Goal: Task Accomplishment & Management: Use online tool/utility

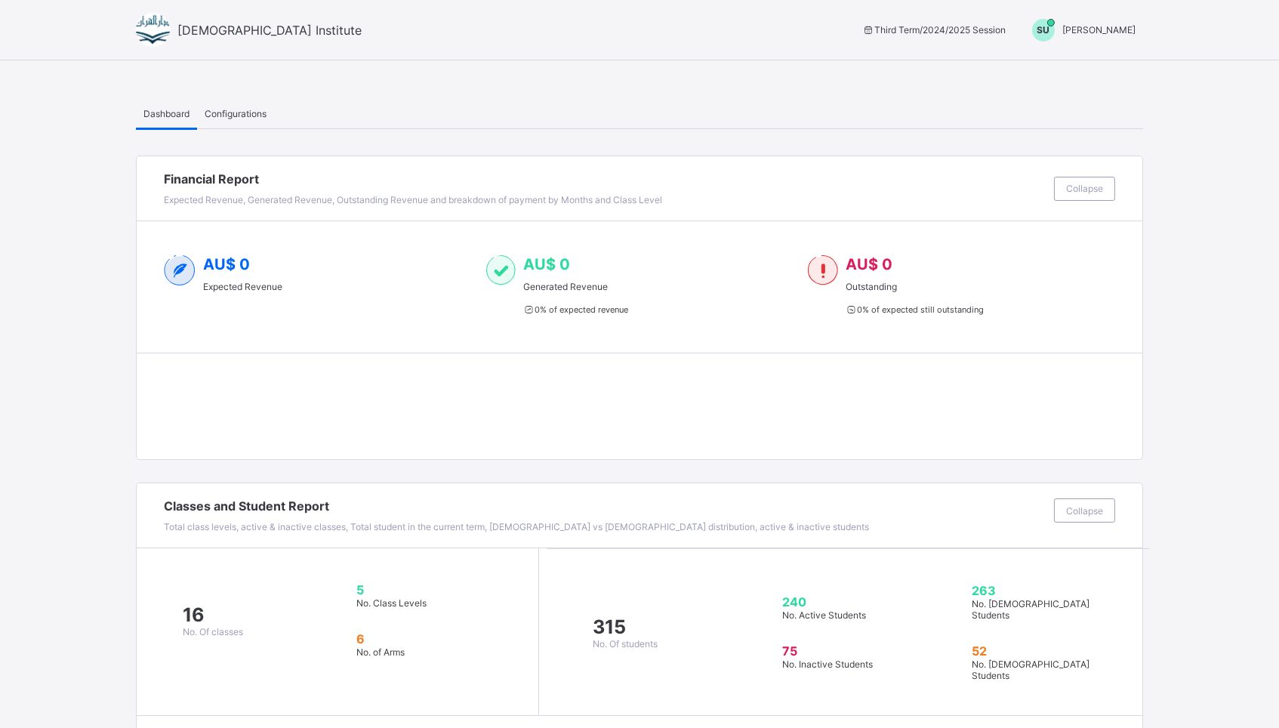
click at [1123, 26] on span "[PERSON_NAME]" at bounding box center [1099, 29] width 73 height 11
click at [1059, 72] on span "Switch to Admin View" at bounding box center [1079, 64] width 115 height 17
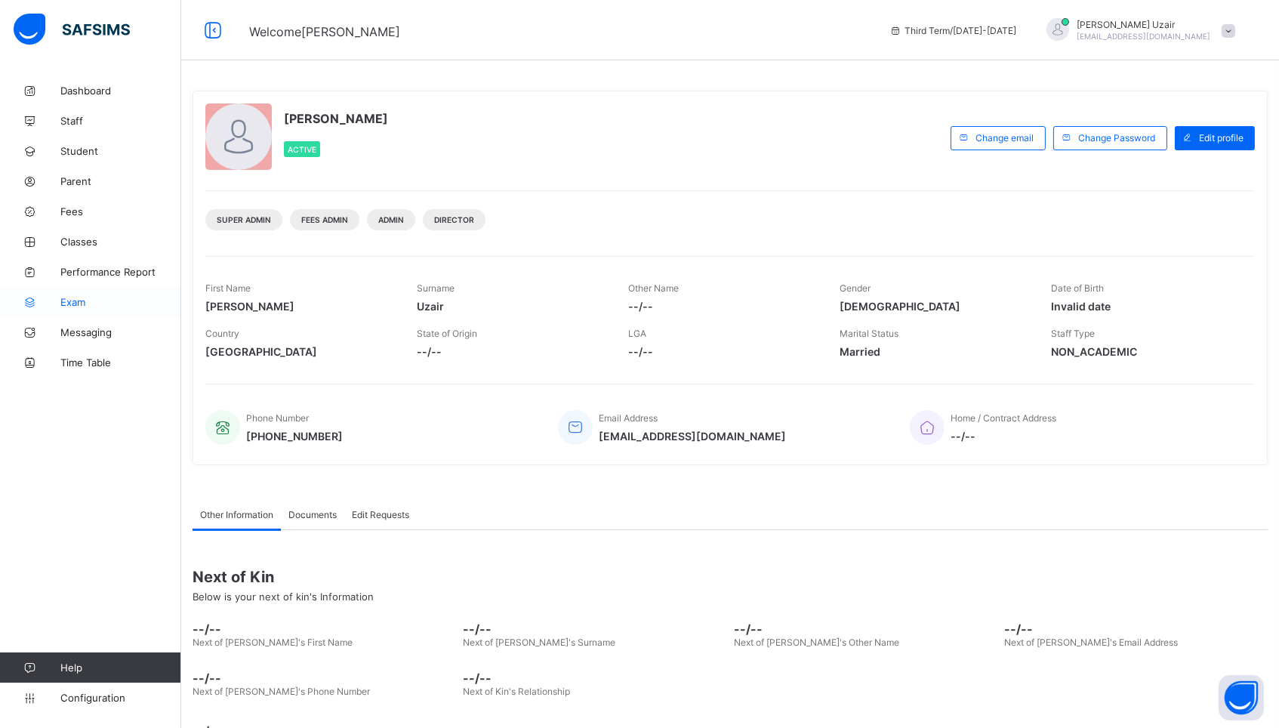
click at [71, 301] on span "Exam" at bounding box center [120, 302] width 121 height 12
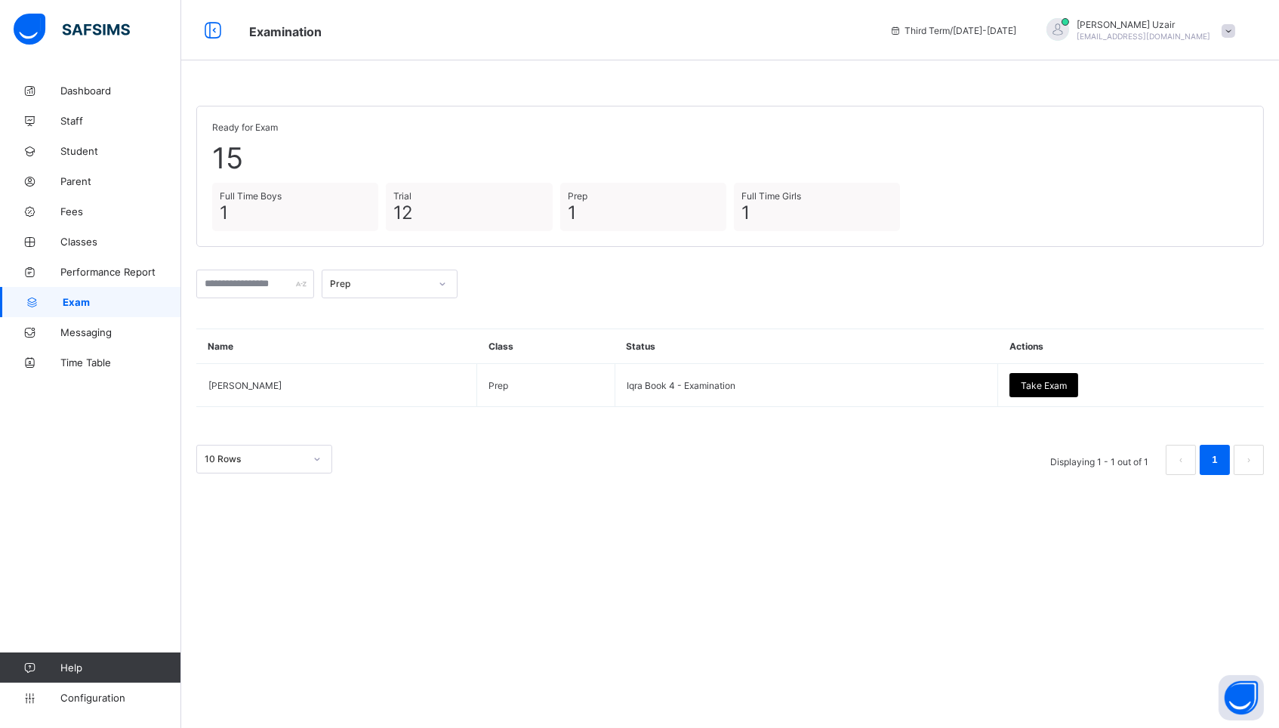
click at [392, 282] on div "Prep" at bounding box center [380, 284] width 100 height 11
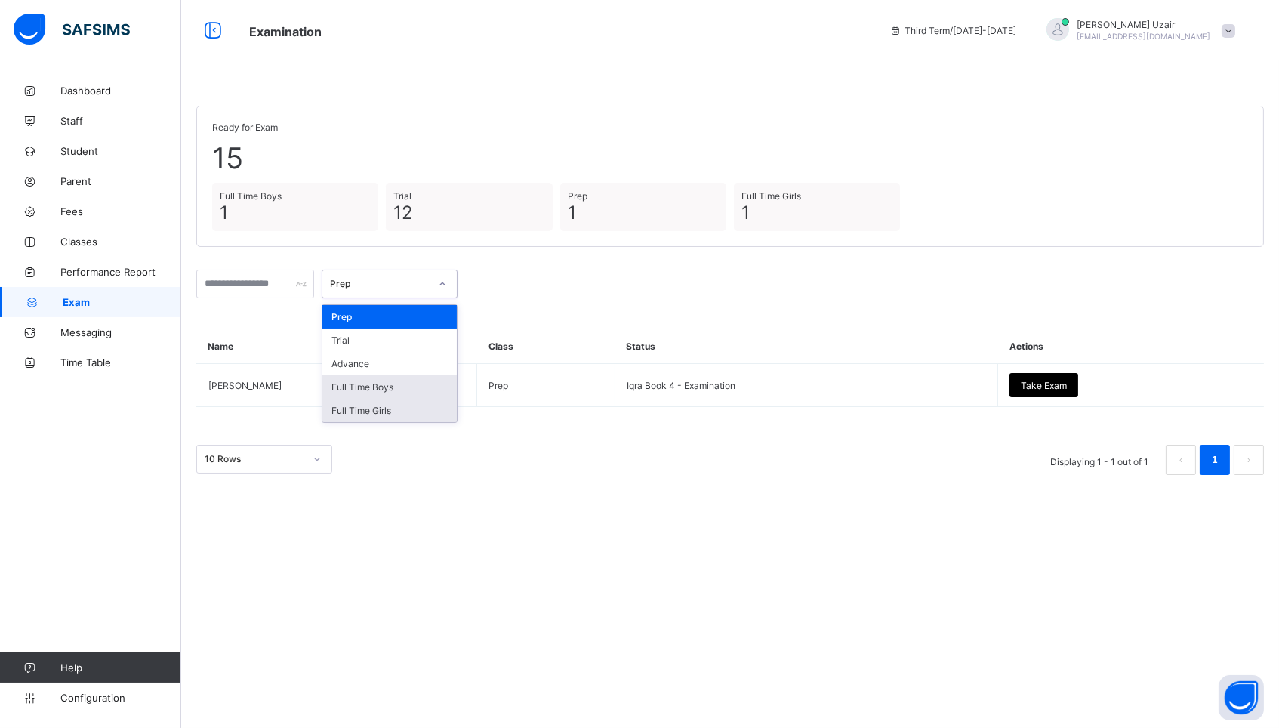
click at [373, 385] on div "Full Time Boys" at bounding box center [389, 386] width 134 height 23
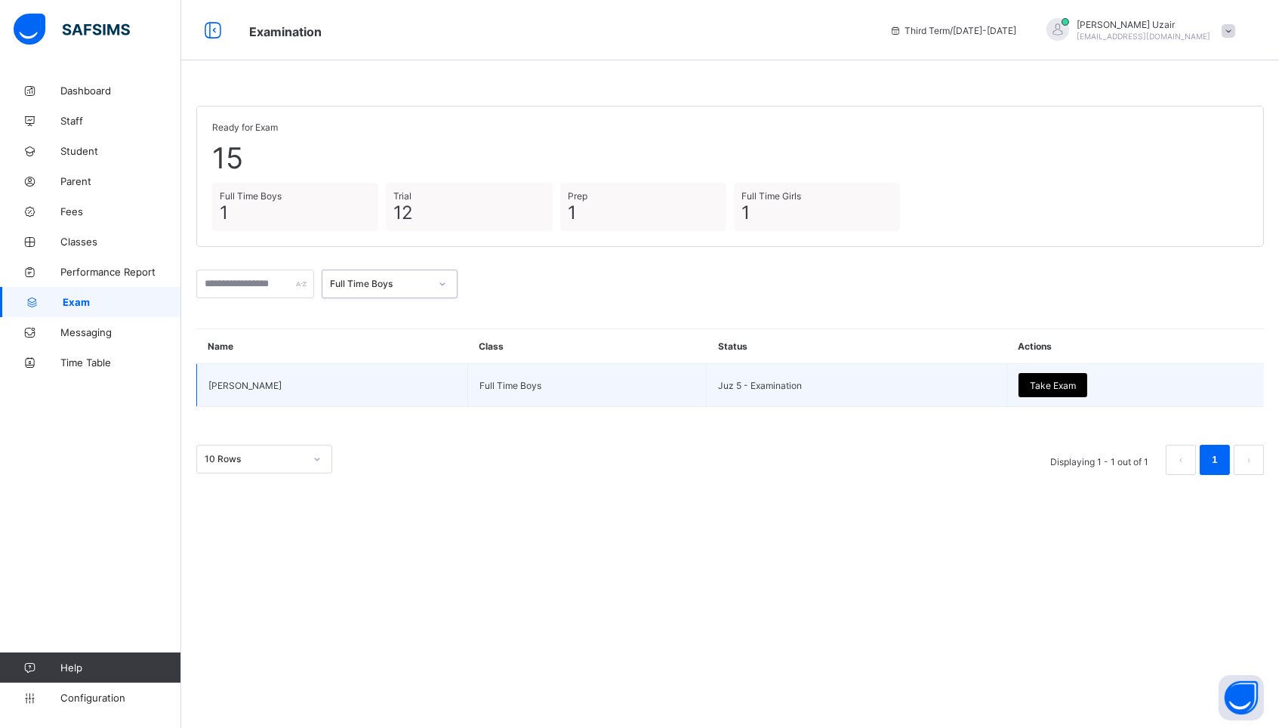
click at [1087, 379] on div "Take Exam" at bounding box center [1053, 385] width 69 height 24
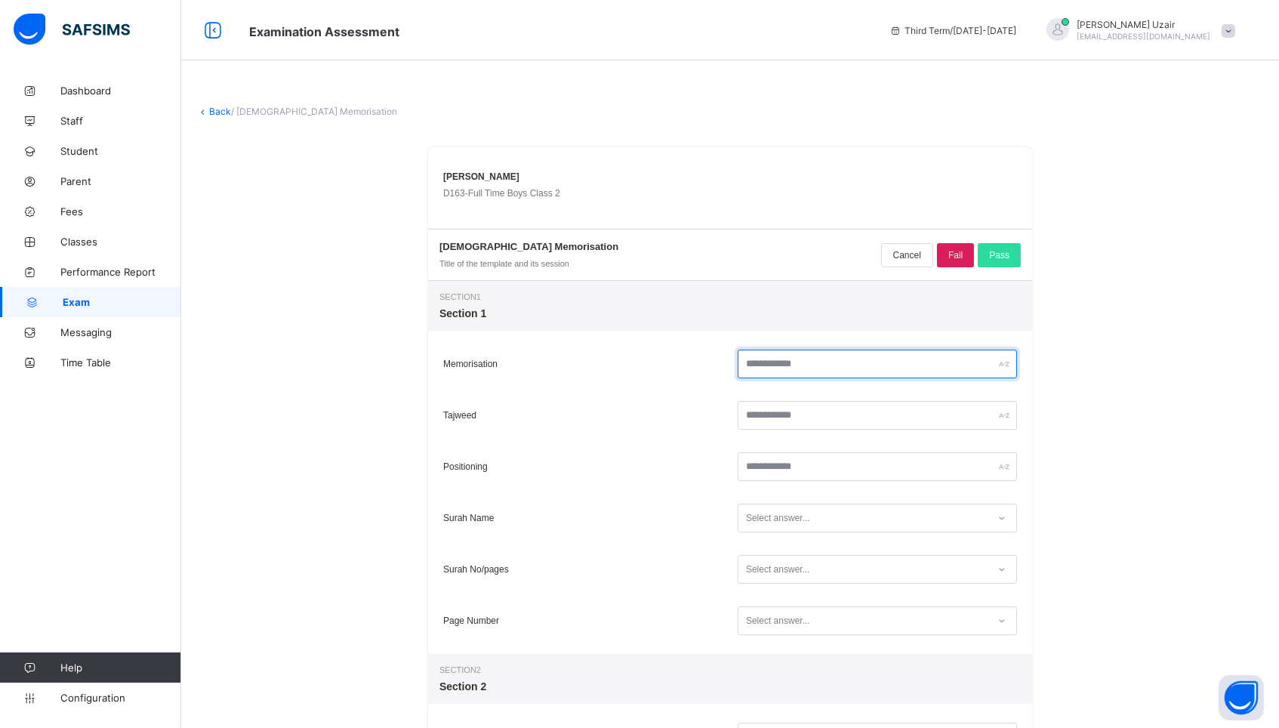
click at [814, 373] on input "text" at bounding box center [877, 364] width 279 height 29
type input "**"
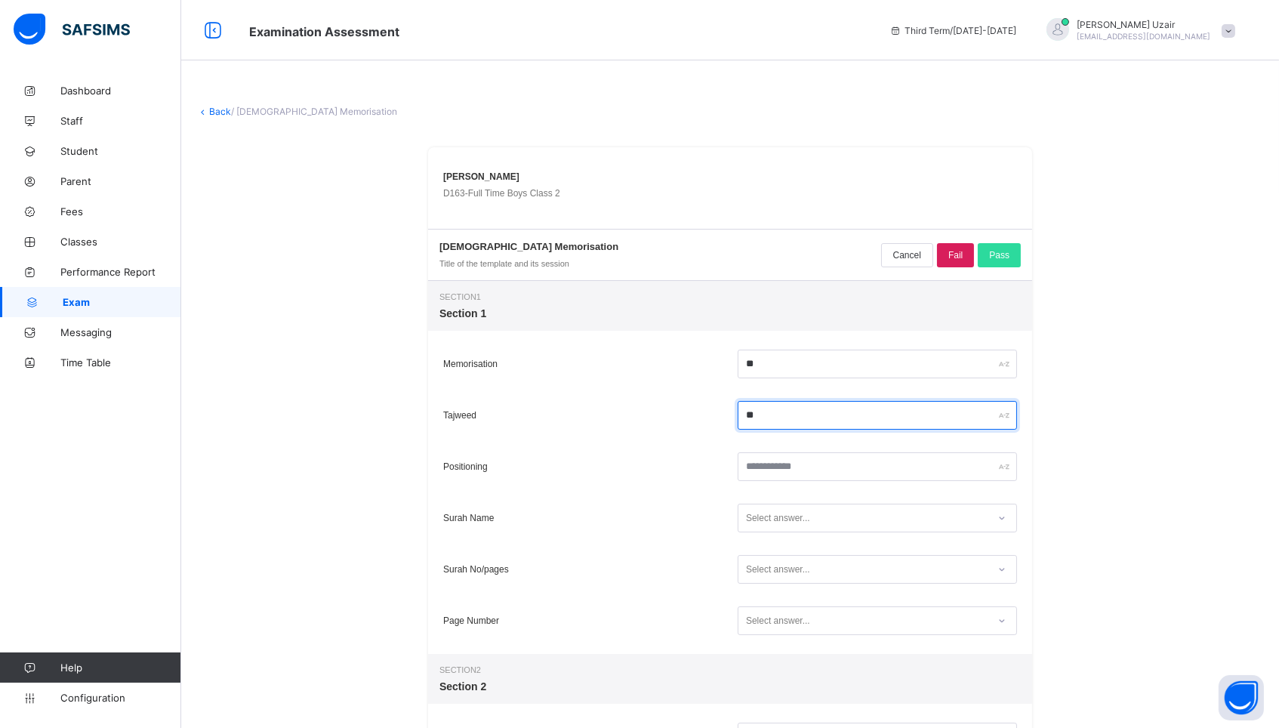
type input "**"
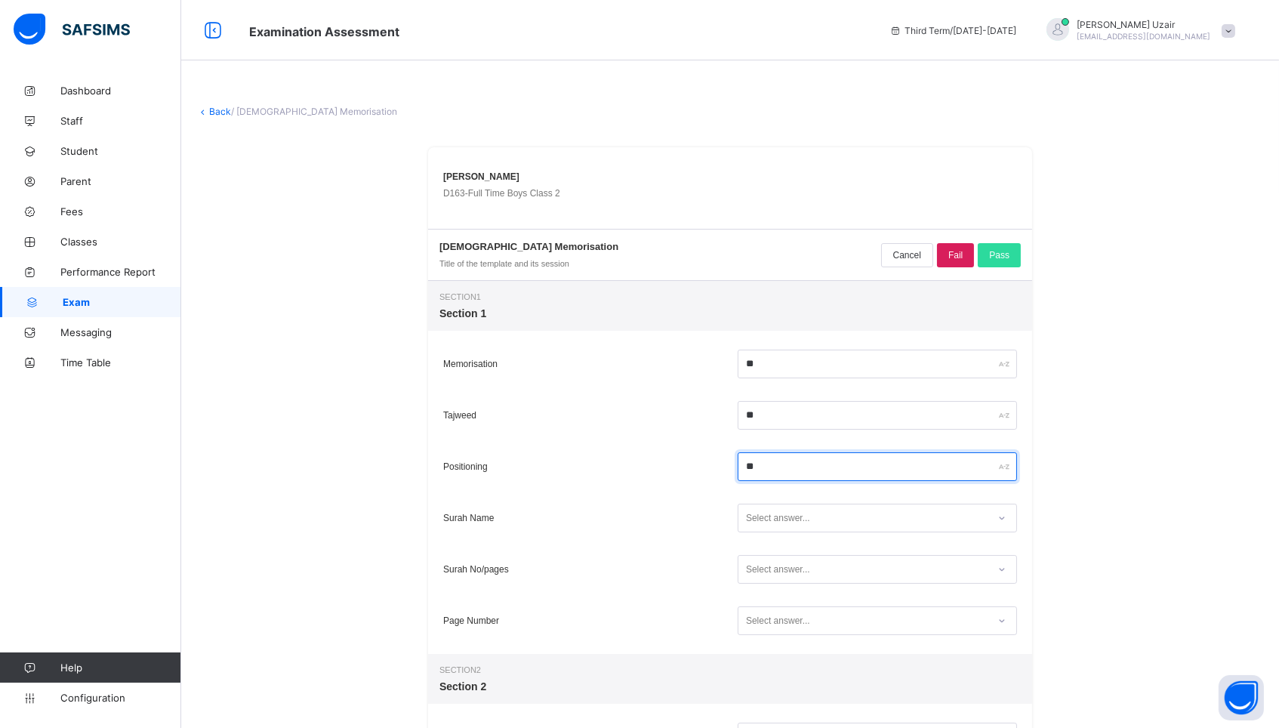
type input "**"
click at [839, 514] on div "Select answer..." at bounding box center [863, 518] width 249 height 20
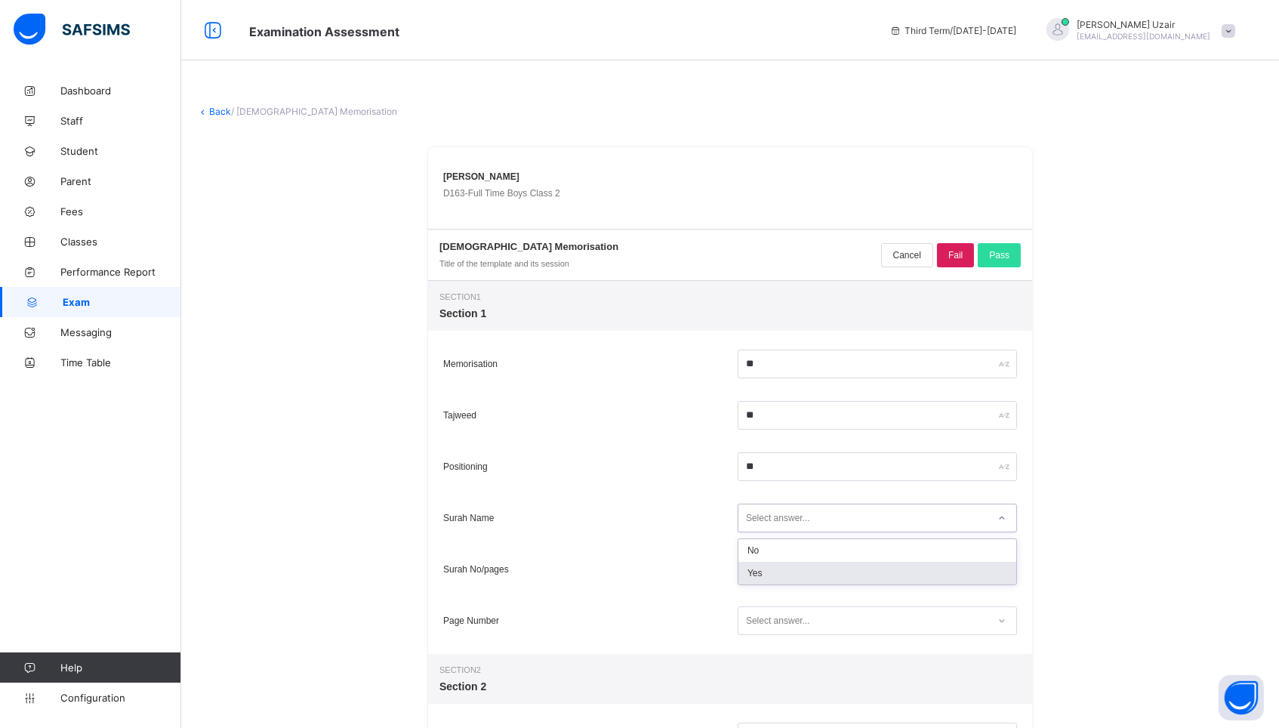
click at [822, 576] on div "Yes" at bounding box center [878, 573] width 278 height 23
click at [822, 576] on div "Select answer..." at bounding box center [863, 570] width 249 height 20
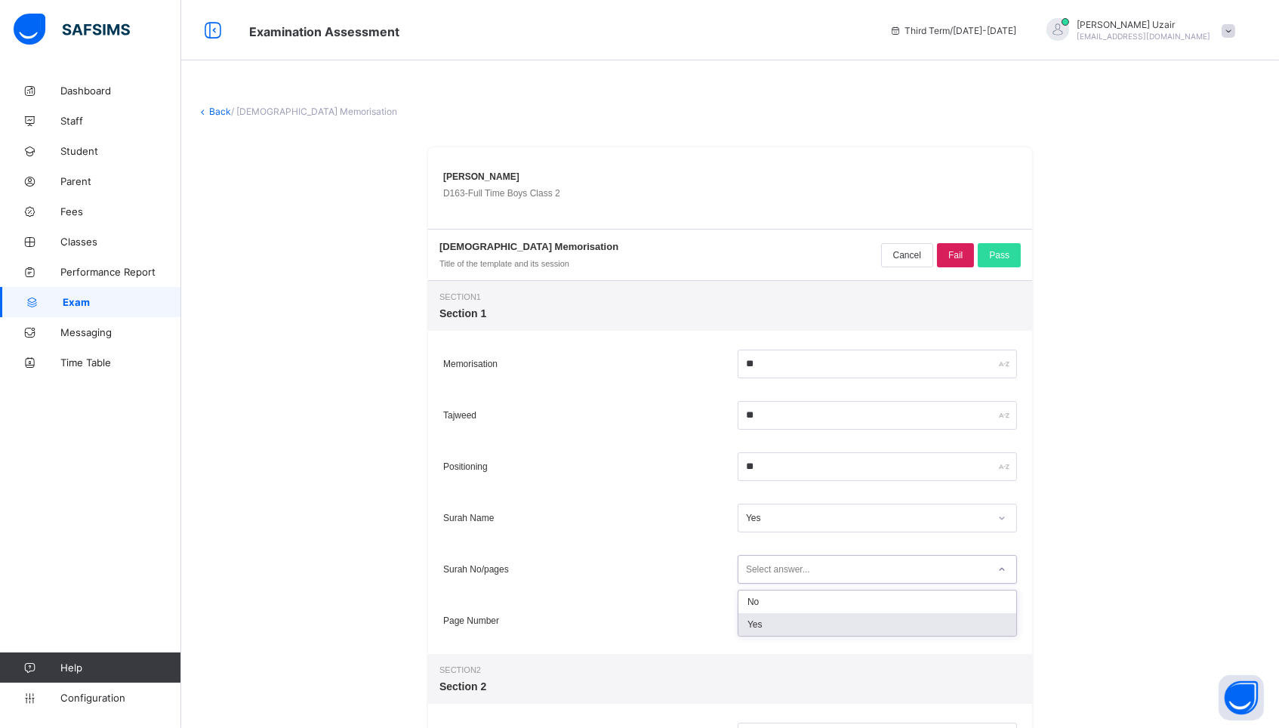
click at [814, 628] on div "Yes" at bounding box center [878, 624] width 278 height 23
click at [814, 628] on div "Select answer..." at bounding box center [863, 621] width 249 height 20
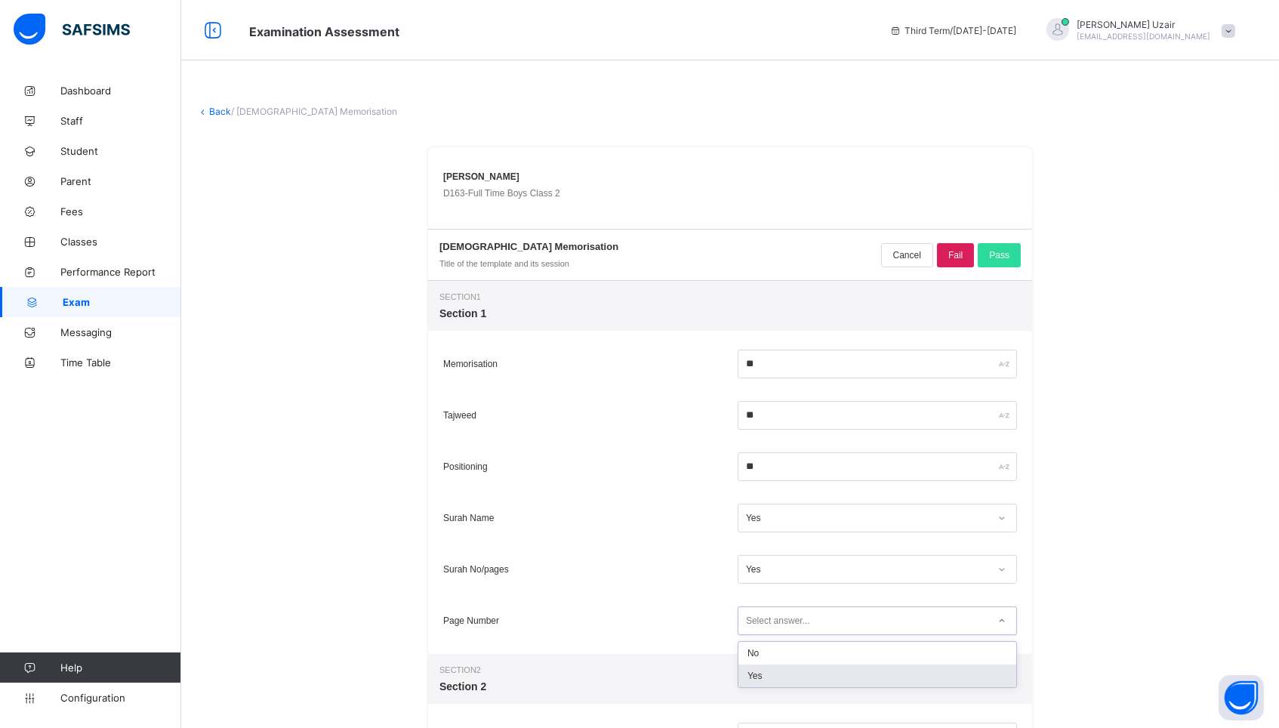
click at [808, 673] on div "Yes" at bounding box center [878, 676] width 278 height 23
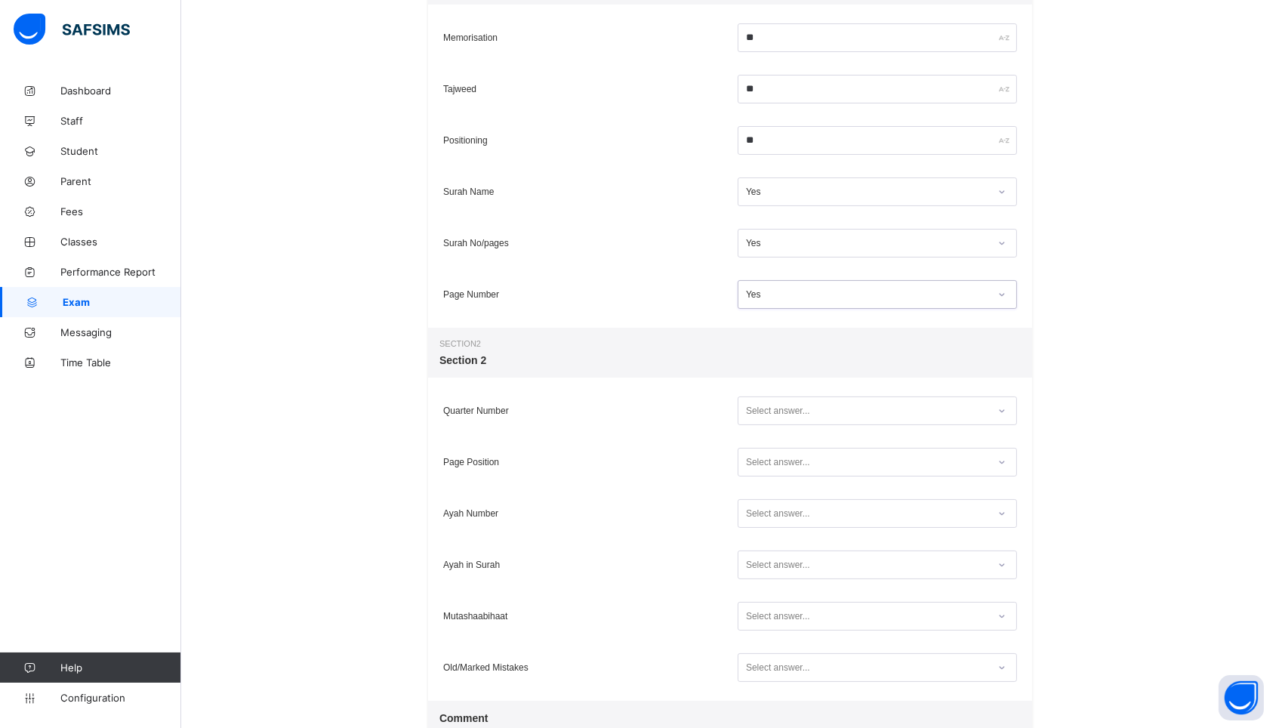
scroll to position [359, 0]
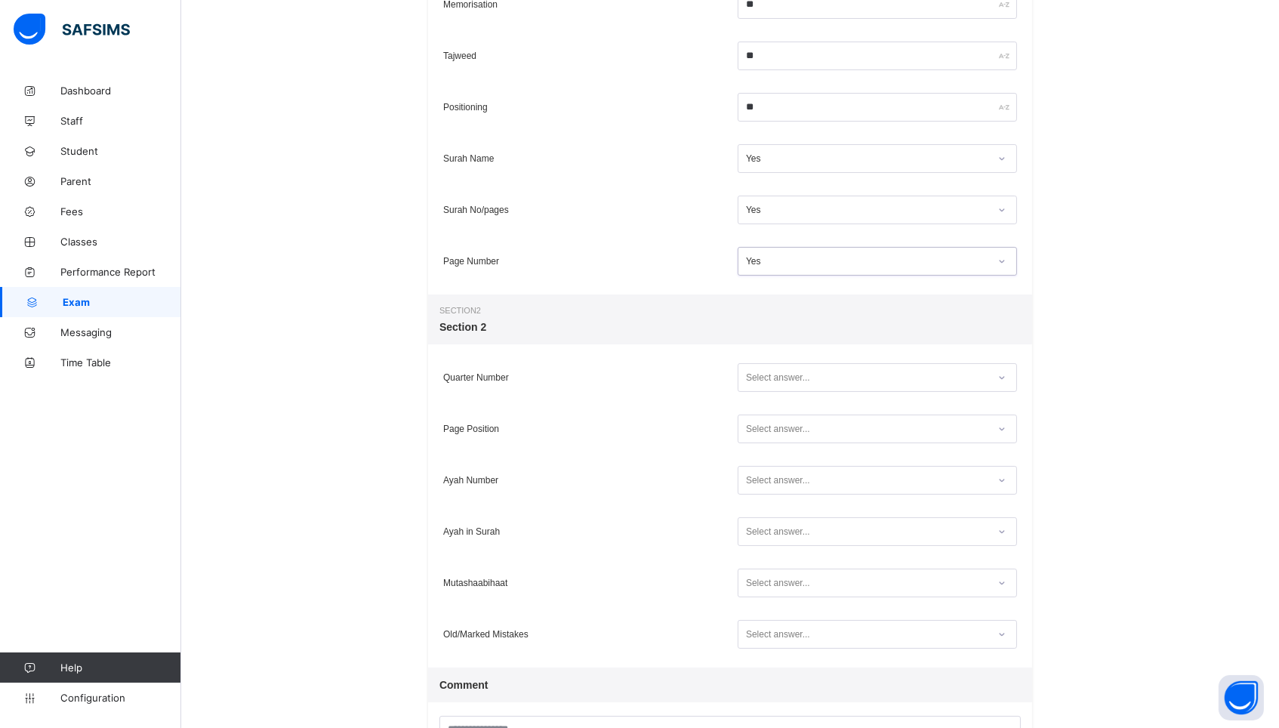
click at [801, 381] on div "Select answer..." at bounding box center [778, 377] width 64 height 29
click at [789, 426] on div "Yes" at bounding box center [878, 432] width 278 height 23
click at [789, 426] on div "Select answer..." at bounding box center [778, 429] width 64 height 29
click at [787, 474] on div "Yes" at bounding box center [878, 484] width 278 height 23
click at [785, 486] on div "Select answer..." at bounding box center [778, 480] width 64 height 29
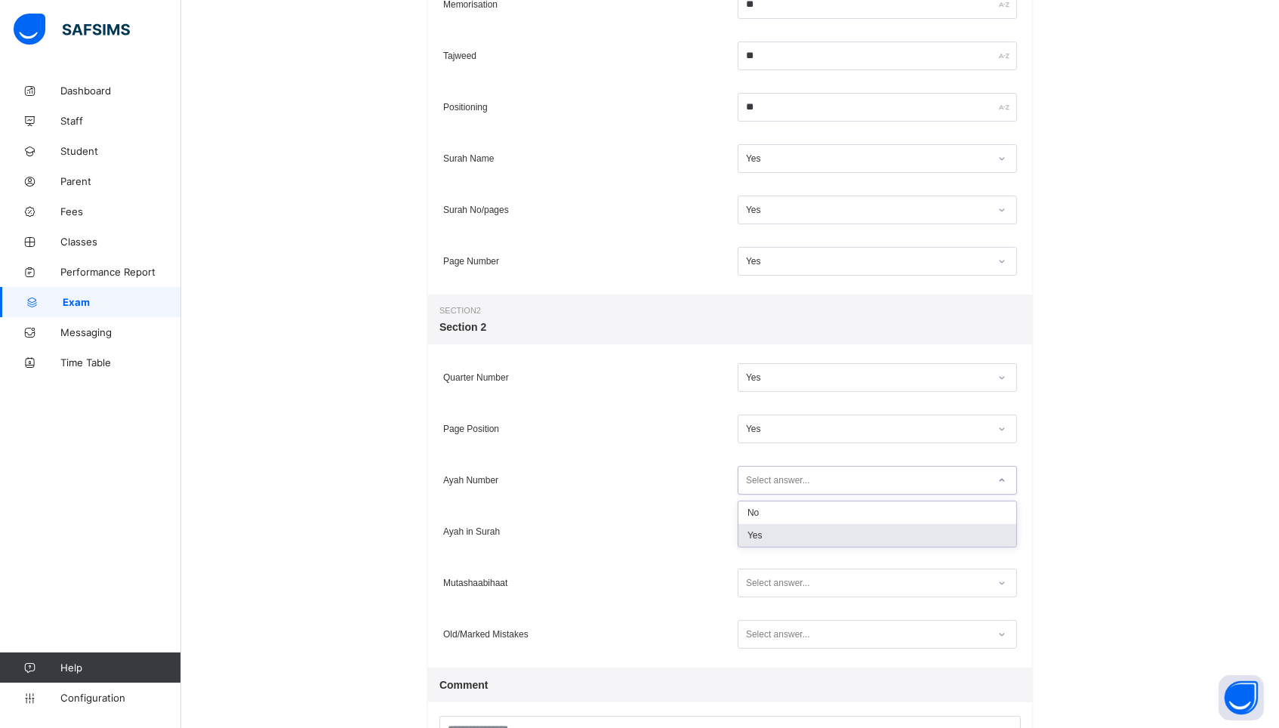
click at [779, 537] on div "Yes" at bounding box center [878, 535] width 278 height 23
click at [779, 556] on div "Ayah in Surah Select answer..." at bounding box center [730, 531] width 604 height 51
click at [779, 537] on div "Select answer..." at bounding box center [778, 531] width 64 height 29
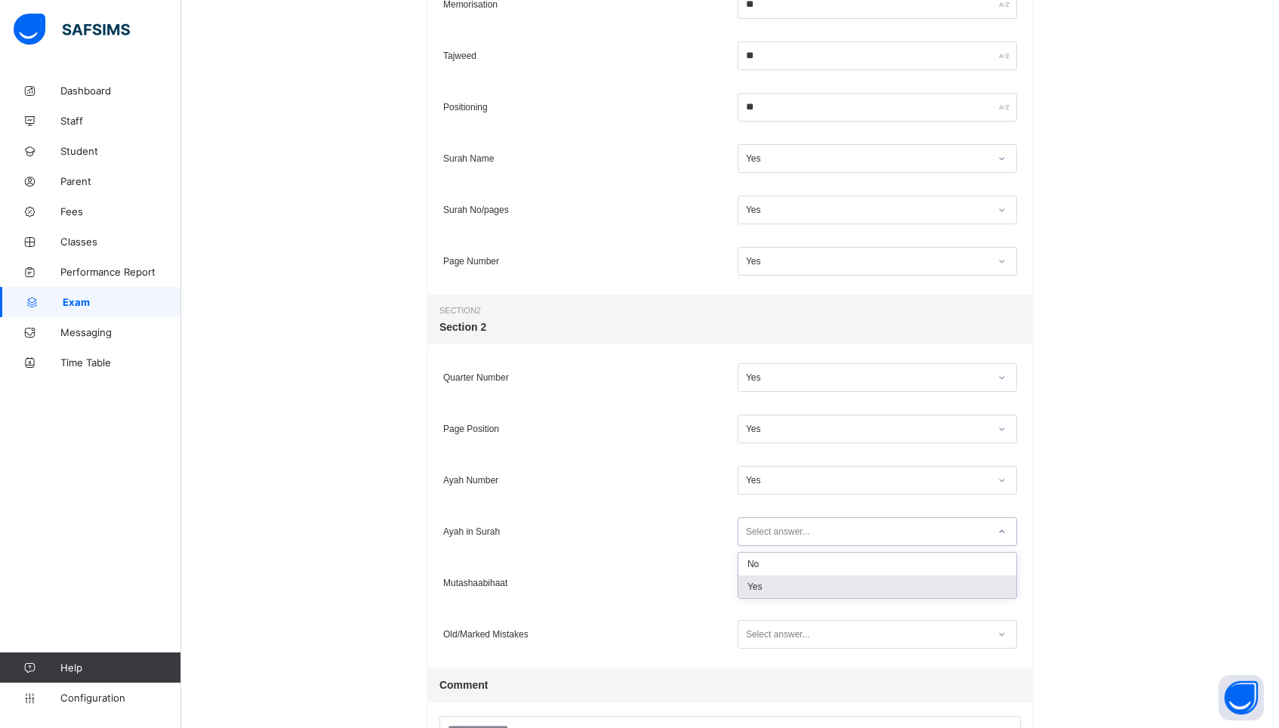
click at [779, 580] on div "Yes" at bounding box center [878, 586] width 278 height 23
click at [779, 580] on div "Select answer..." at bounding box center [778, 583] width 64 height 29
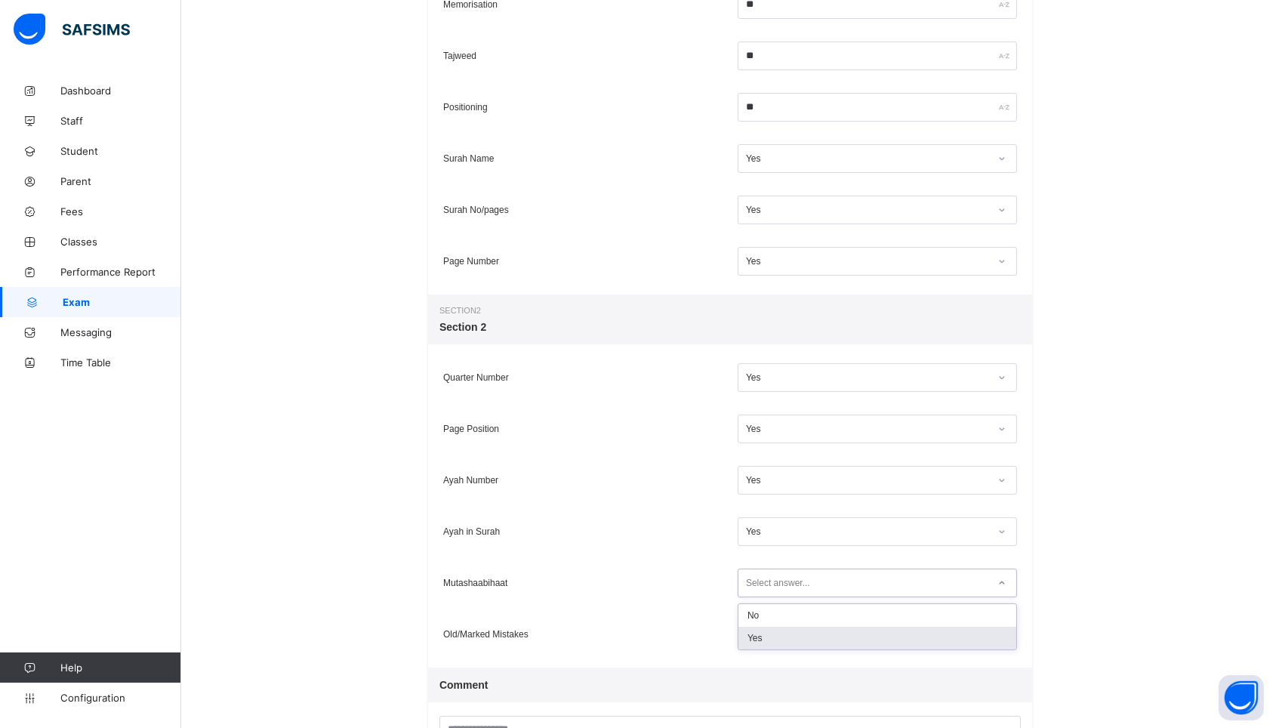
click at [771, 631] on div "Yes" at bounding box center [878, 638] width 278 height 23
click at [771, 631] on div "Select answer..." at bounding box center [778, 634] width 64 height 29
click at [762, 688] on div "Yes" at bounding box center [878, 689] width 278 height 23
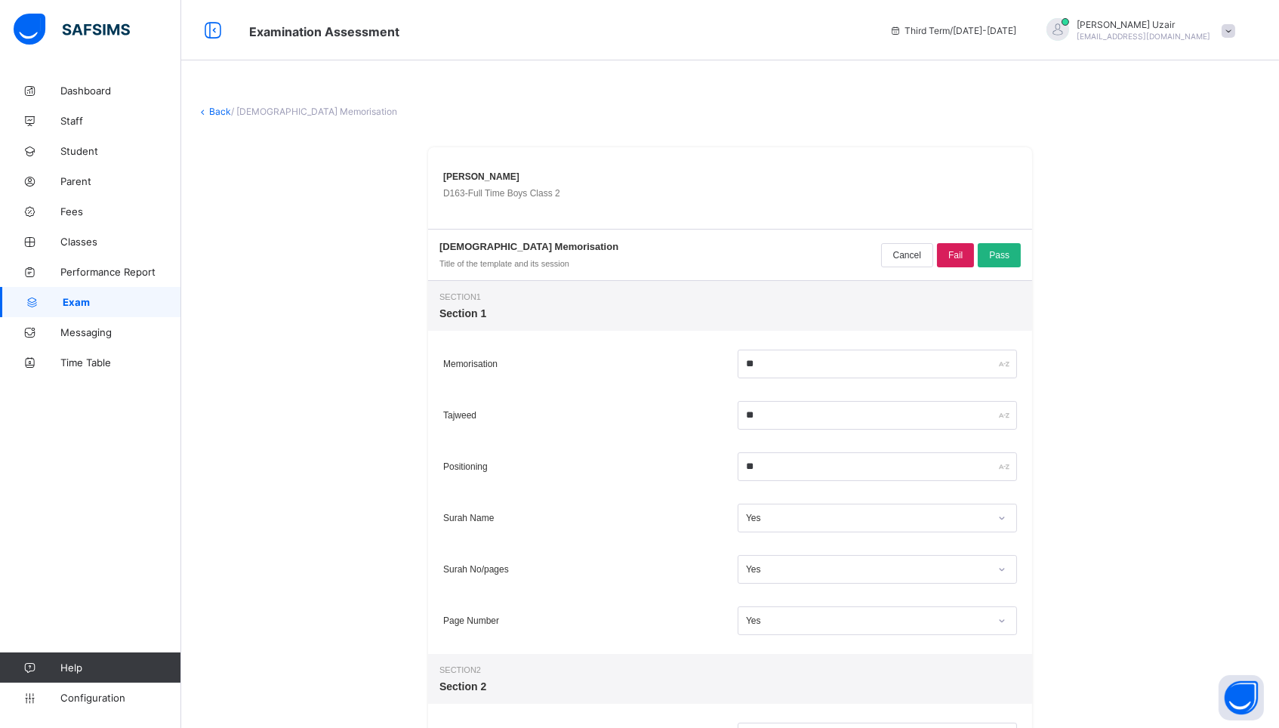
scroll to position [0, 0]
click at [998, 261] on div "Pass" at bounding box center [999, 255] width 43 height 24
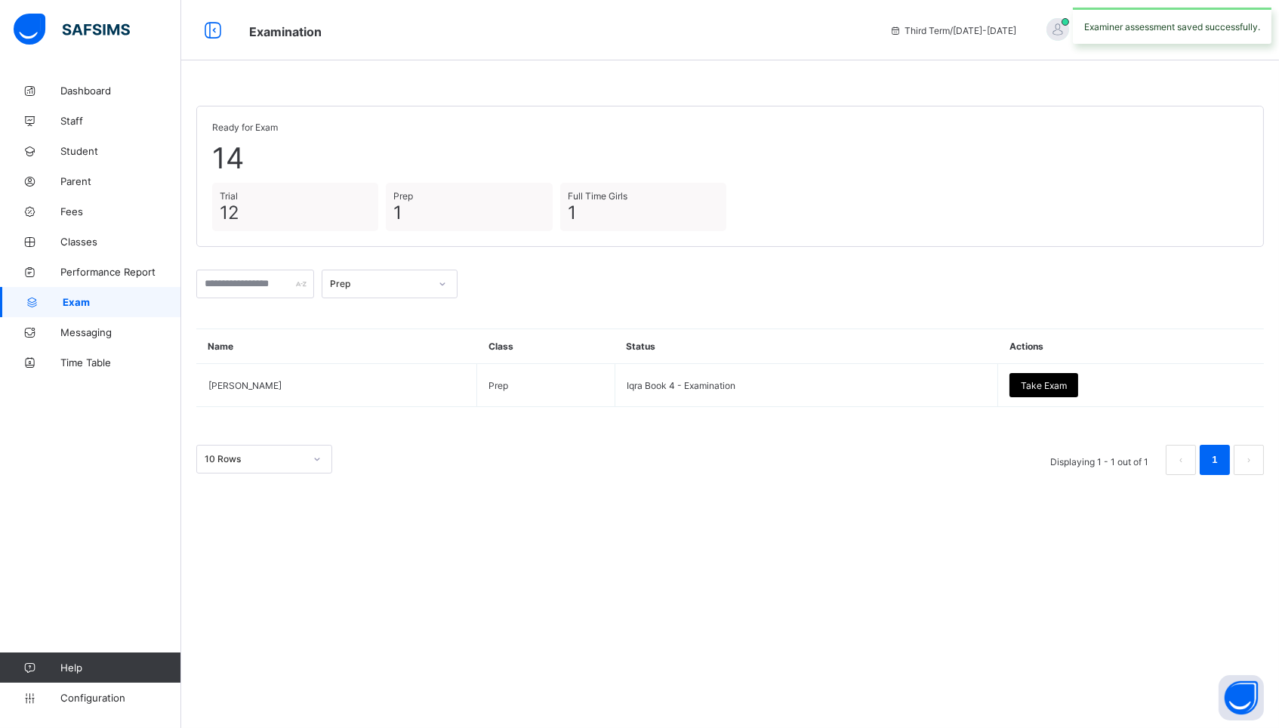
click at [414, 283] on div "Prep" at bounding box center [380, 284] width 100 height 11
click at [375, 407] on div "Full Time Girls" at bounding box center [389, 410] width 134 height 23
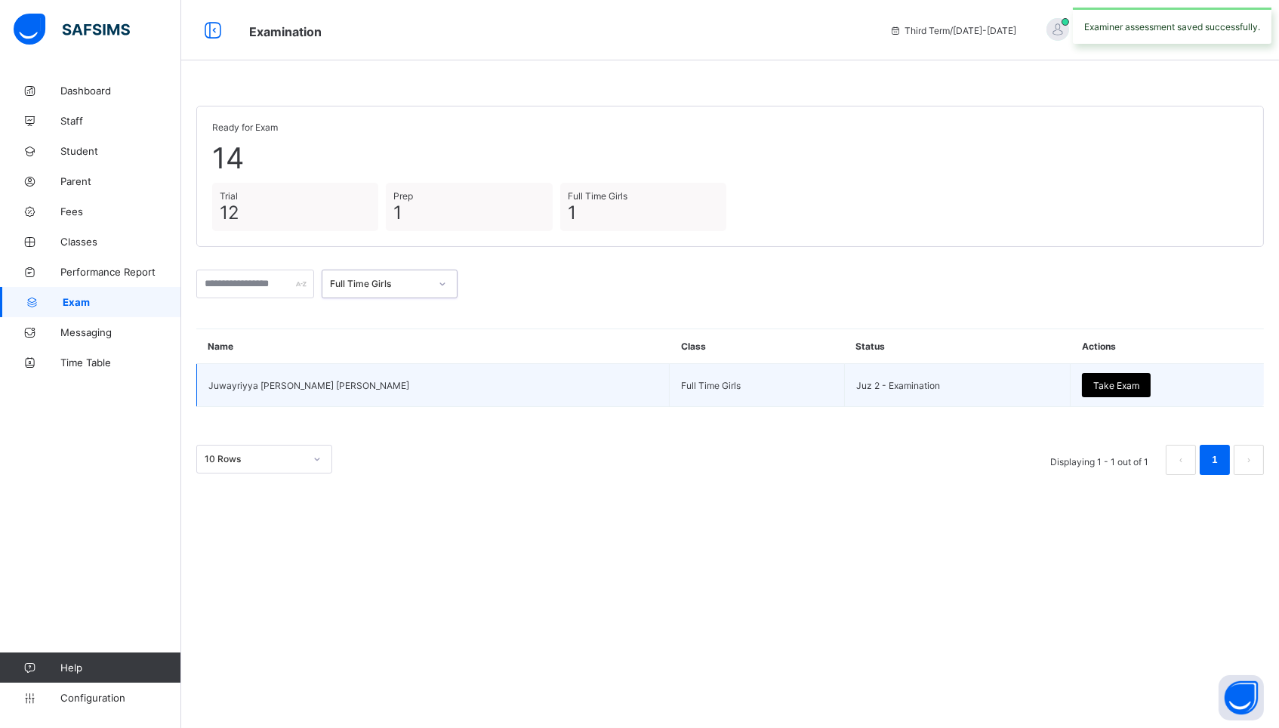
click at [1099, 387] on span "Take Exam" at bounding box center [1116, 385] width 46 height 11
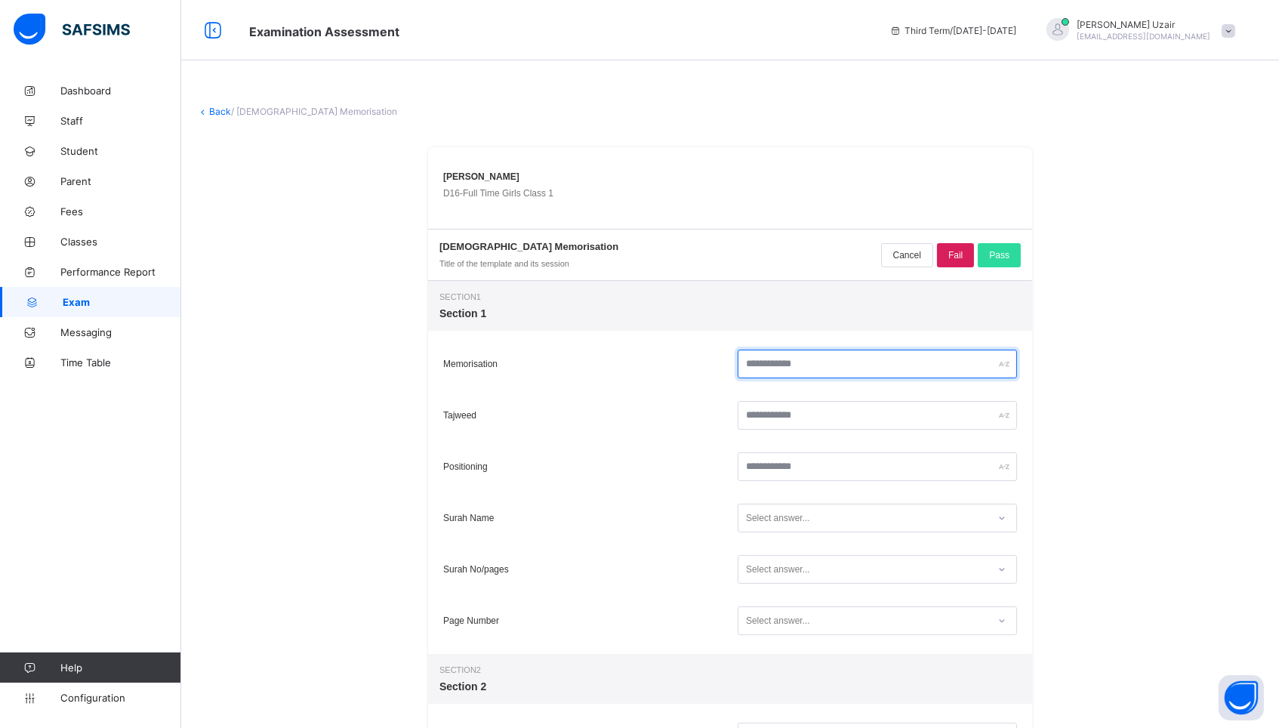
click at [767, 359] on input "text" at bounding box center [877, 364] width 279 height 29
type input "**"
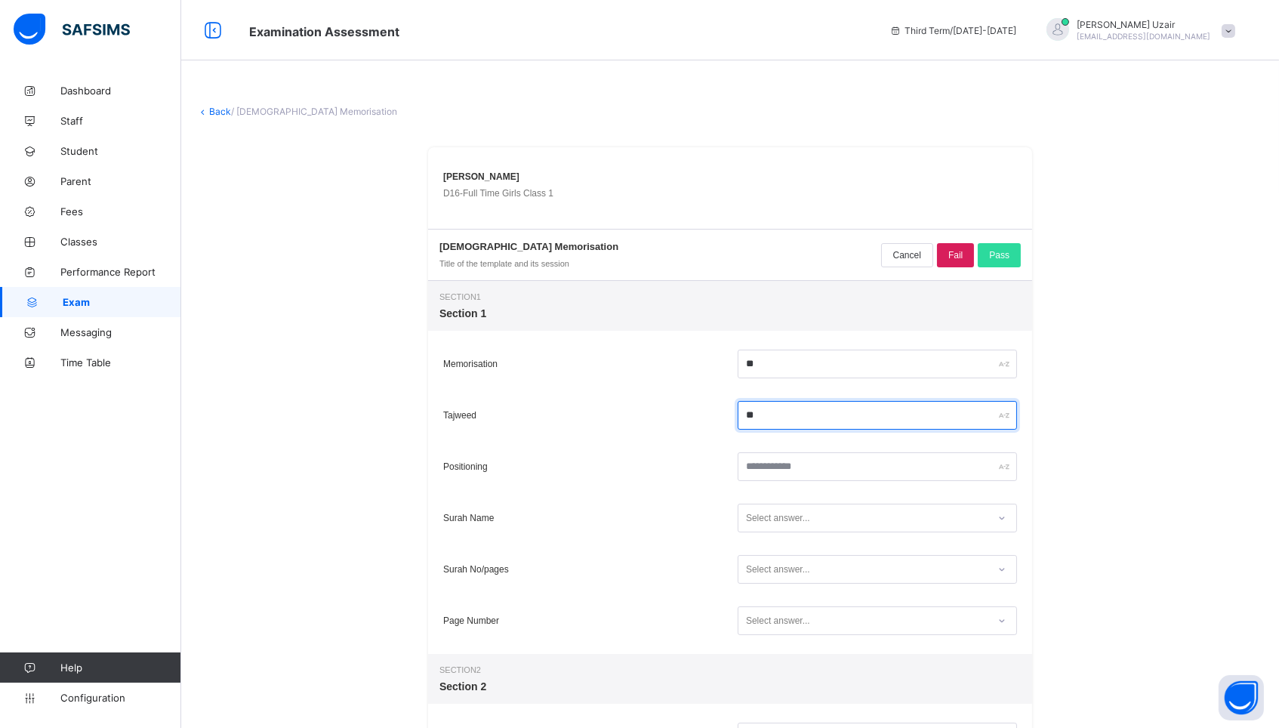
type input "**"
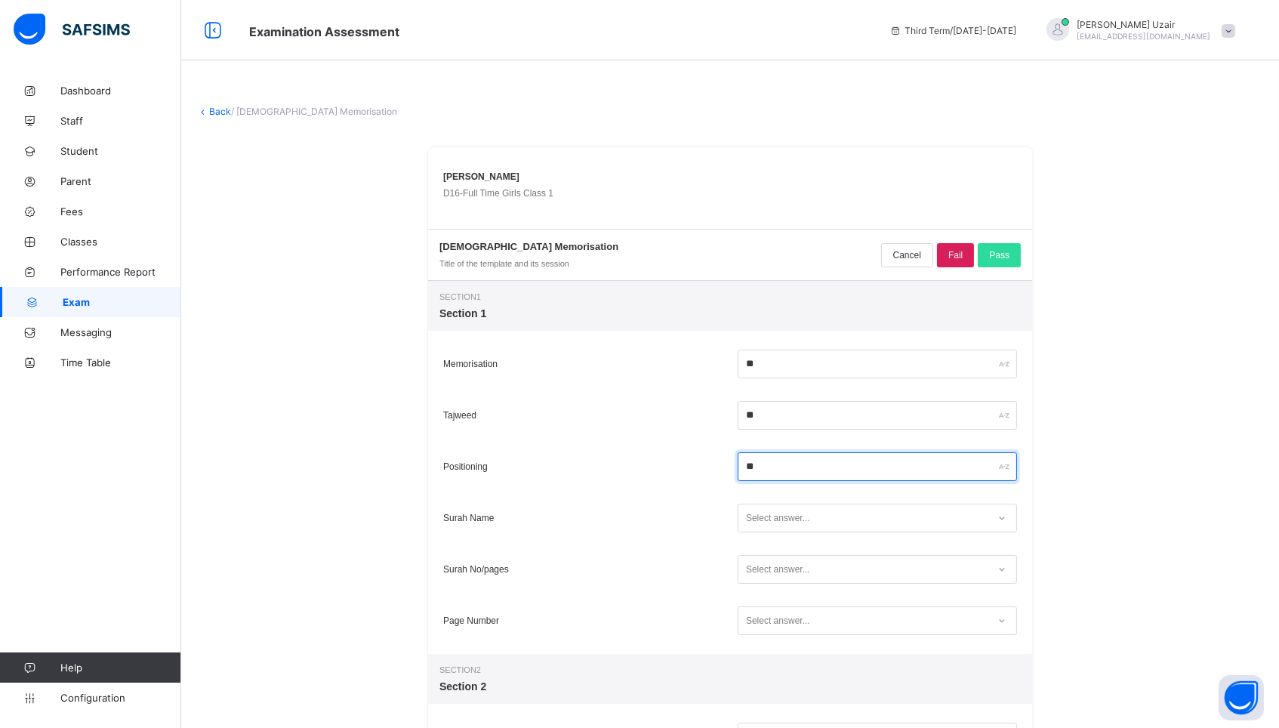
type input "**"
click at [783, 520] on div "Select answer..." at bounding box center [778, 518] width 64 height 29
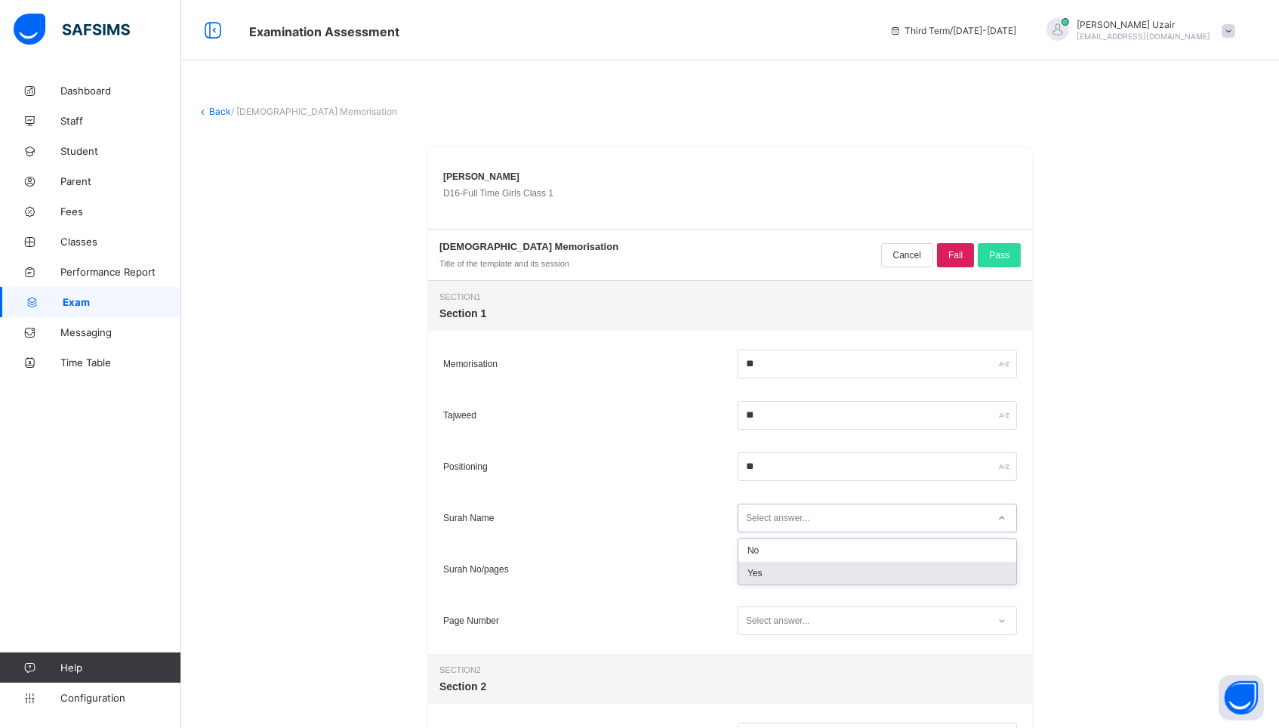
click at [772, 575] on div "Yes" at bounding box center [878, 573] width 278 height 23
click at [772, 575] on div "Select answer..." at bounding box center [778, 569] width 64 height 29
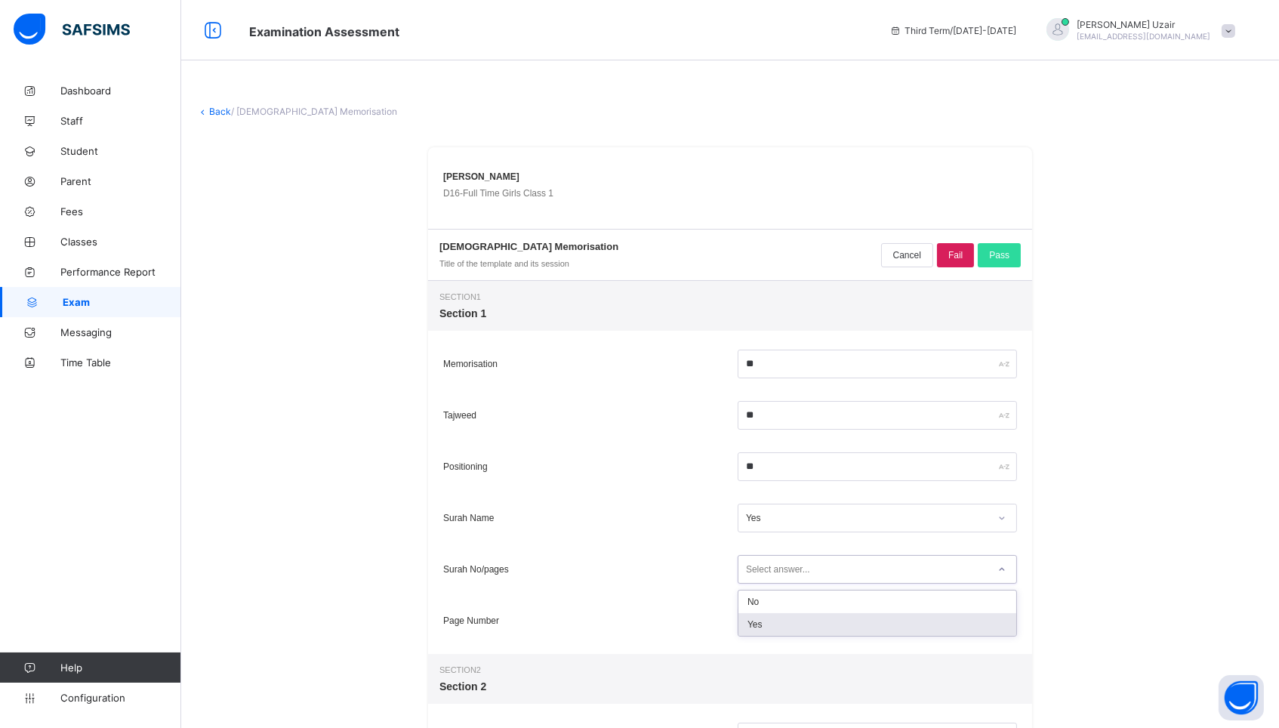
click at [770, 613] on div "Yes" at bounding box center [878, 624] width 278 height 23
click at [770, 610] on div "Select answer..." at bounding box center [778, 620] width 64 height 29
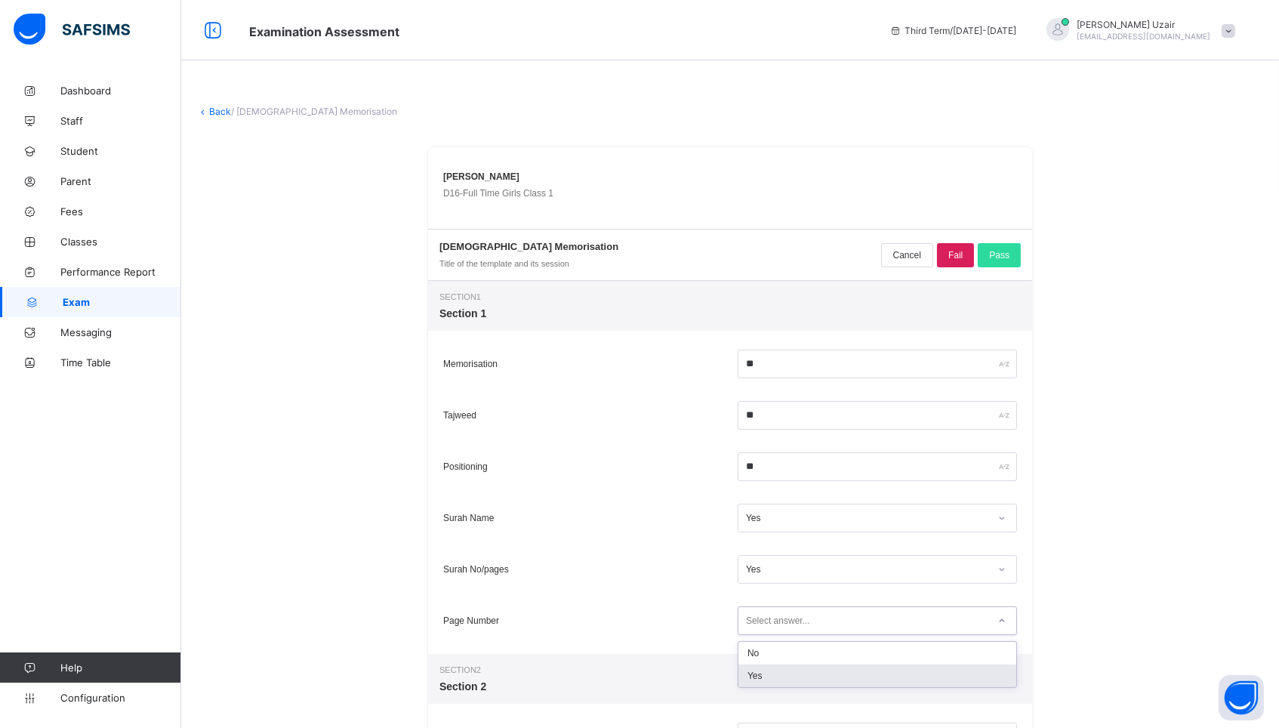
click at [764, 670] on div "Yes" at bounding box center [878, 676] width 278 height 23
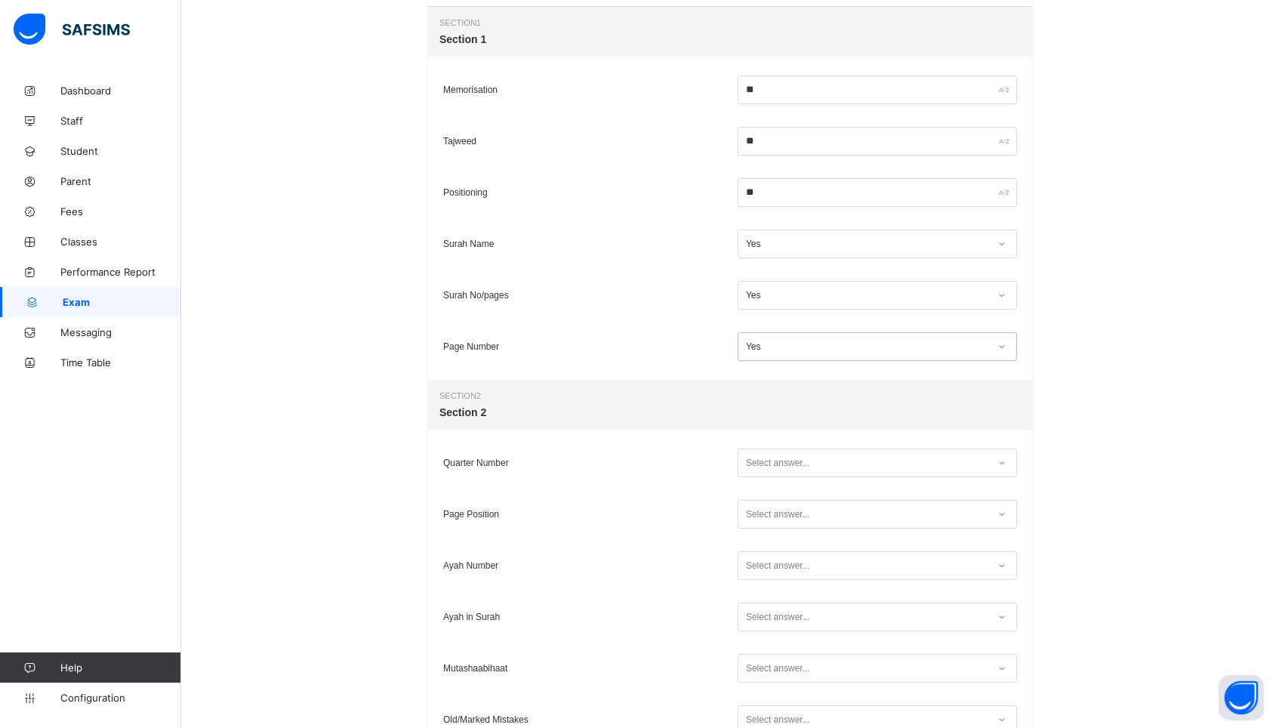
scroll to position [282, 0]
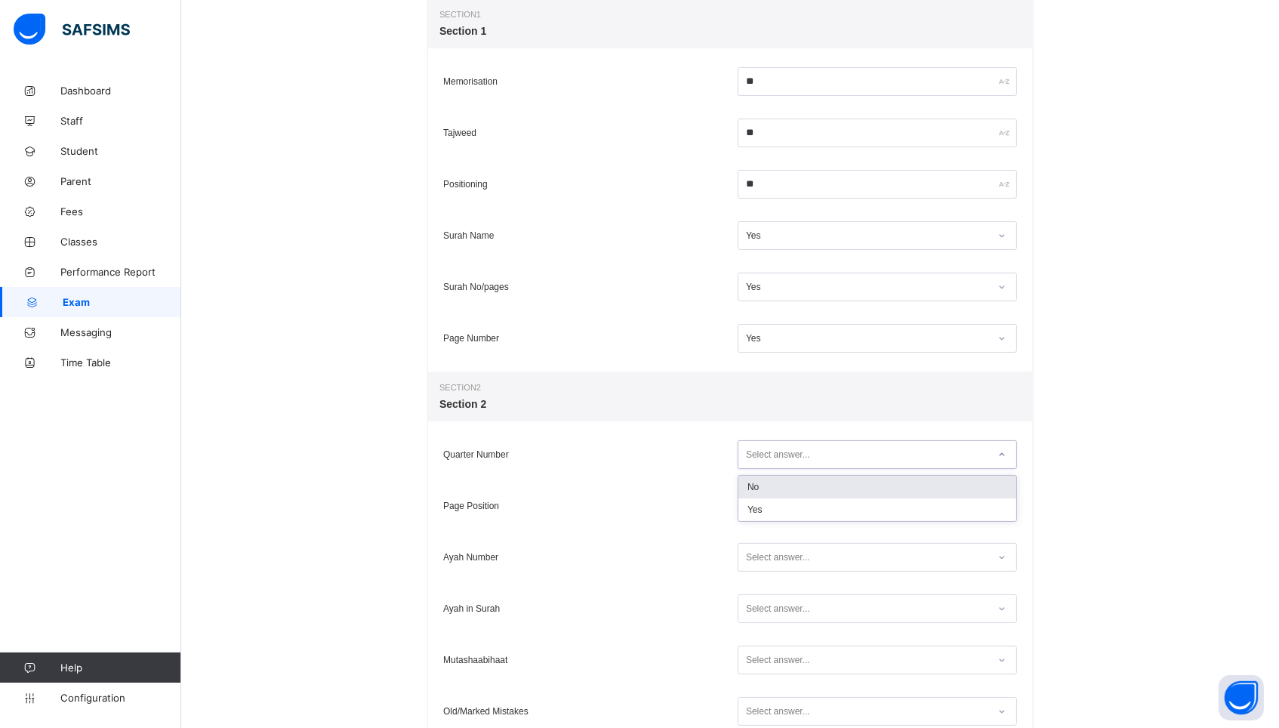
click at [782, 459] on div "Select answer..." at bounding box center [778, 454] width 64 height 29
click at [771, 507] on div "Yes" at bounding box center [878, 509] width 278 height 23
click at [771, 507] on div "Select answer..." at bounding box center [778, 506] width 64 height 29
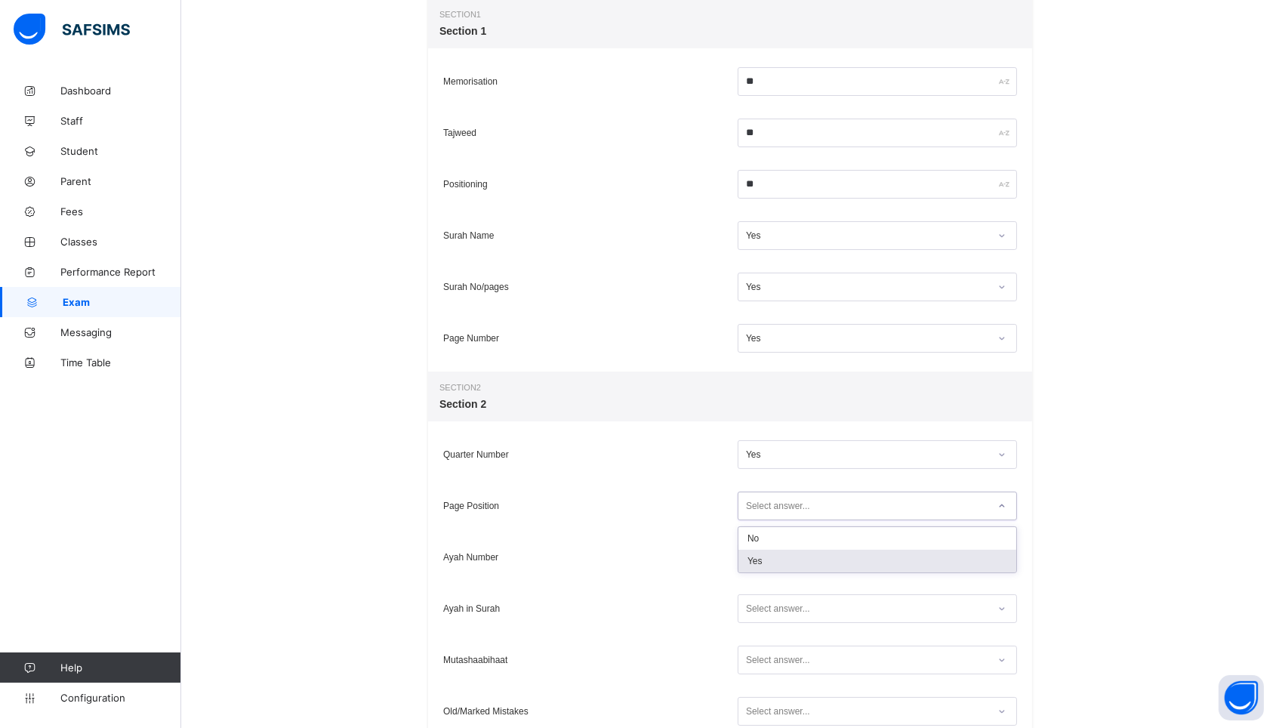
click at [766, 570] on div "Yes" at bounding box center [878, 561] width 278 height 23
click at [766, 567] on div "Select answer..." at bounding box center [877, 557] width 279 height 29
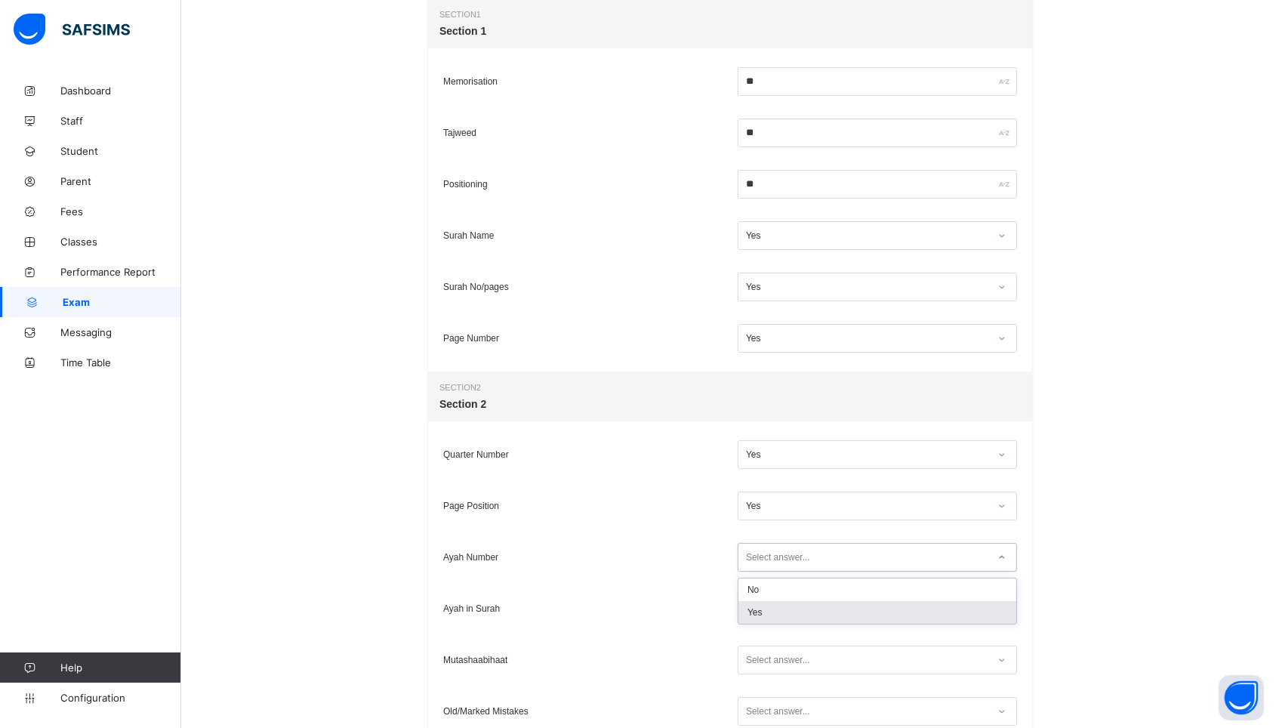
click at [761, 610] on div "Yes" at bounding box center [878, 612] width 278 height 23
click at [762, 615] on div "Select answer..." at bounding box center [778, 608] width 64 height 29
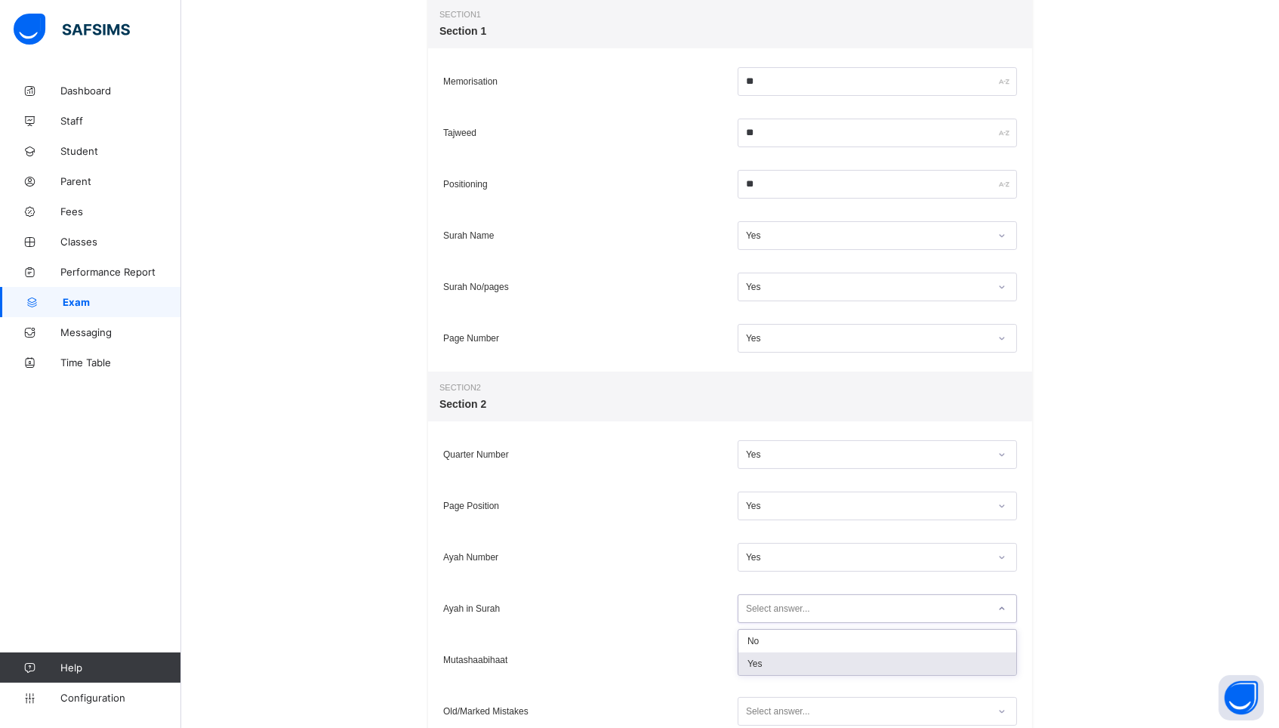
click at [759, 661] on div "Yes" at bounding box center [878, 663] width 278 height 23
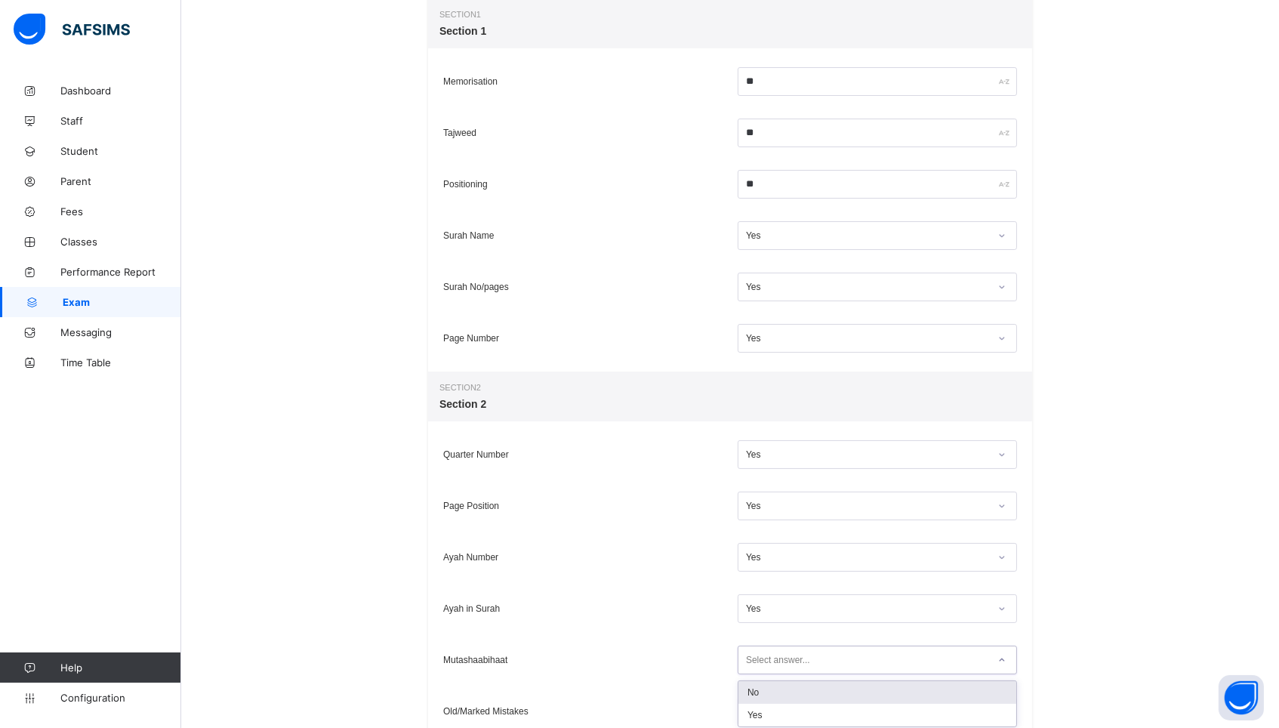
click at [759, 661] on div "Select answer..." at bounding box center [778, 660] width 64 height 29
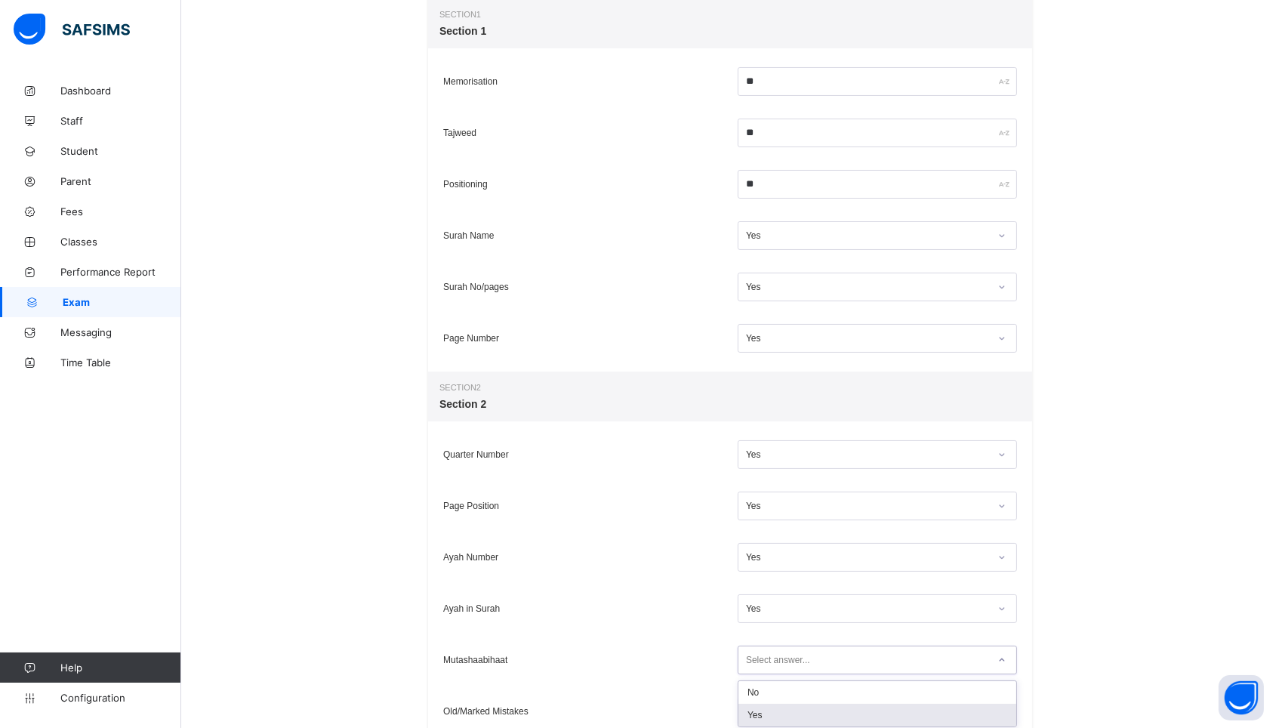
click at [753, 715] on div "Yes" at bounding box center [878, 715] width 278 height 23
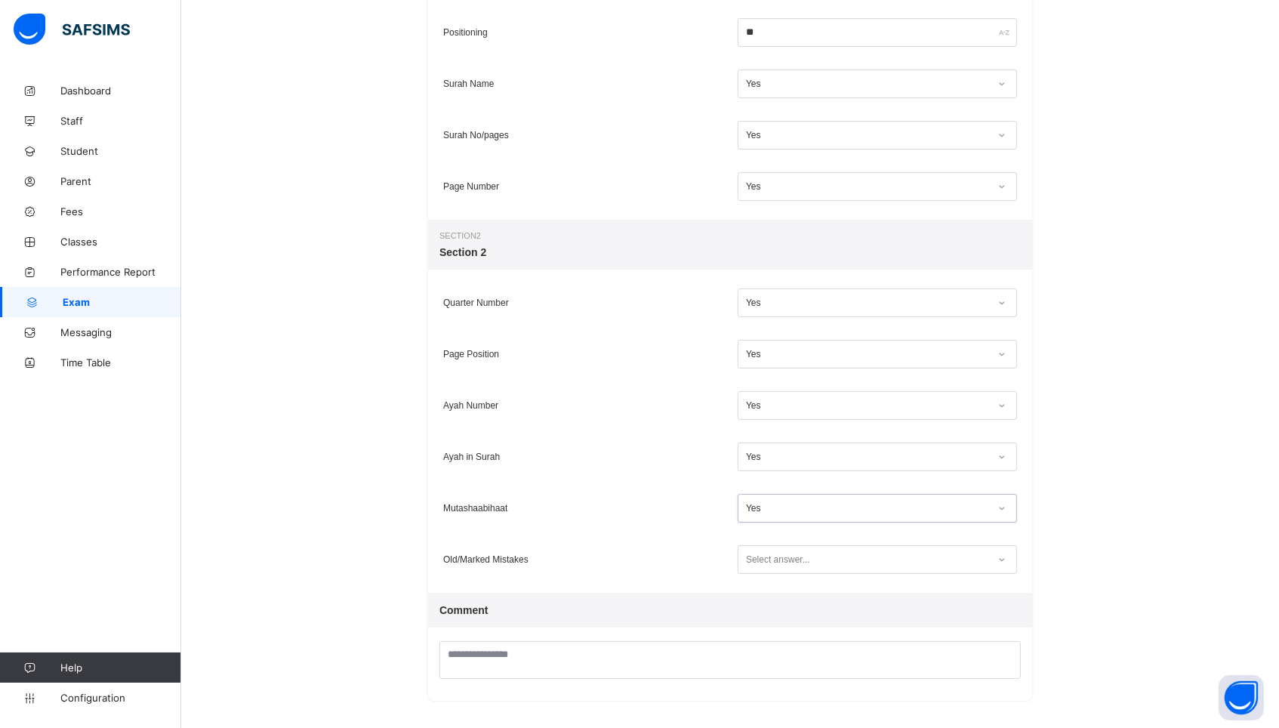
scroll to position [433, 0]
click at [781, 554] on div "Select answer..." at bounding box center [778, 560] width 64 height 29
click at [766, 618] on div "Yes" at bounding box center [878, 615] width 278 height 23
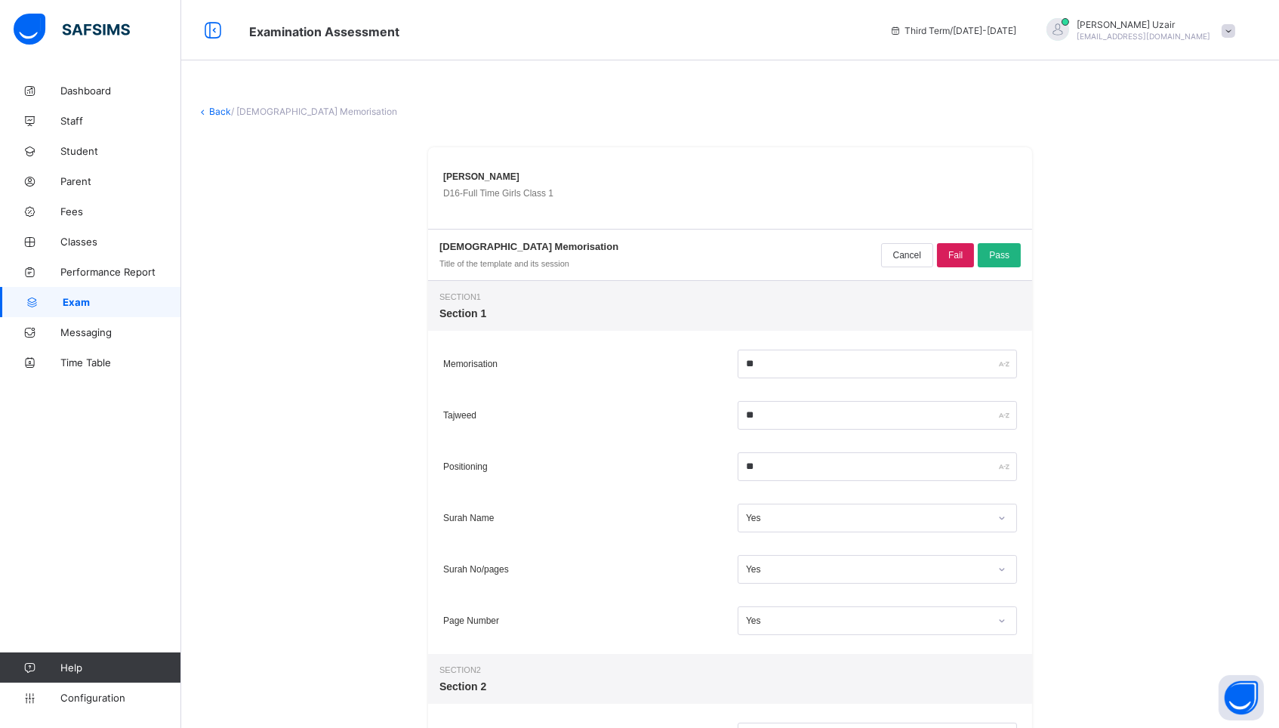
scroll to position [0, 0]
click at [995, 252] on span "Pass" at bounding box center [999, 255] width 20 height 11
